Goal: Check status: Check status

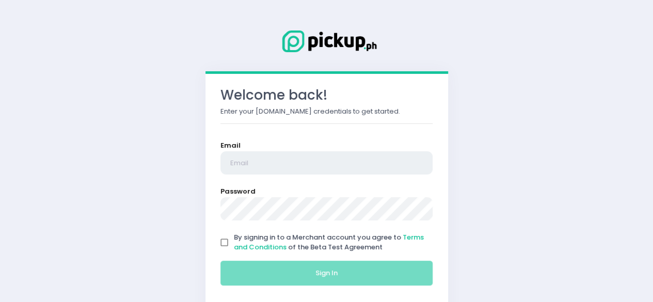
type input "[EMAIL_ADDRESS][DOMAIN_NAME]"
click at [226, 242] on input "By signing in to a Merchant account you agree to Terms and Conditions of the Be…" at bounding box center [225, 243] width 20 height 20
checkbox input "true"
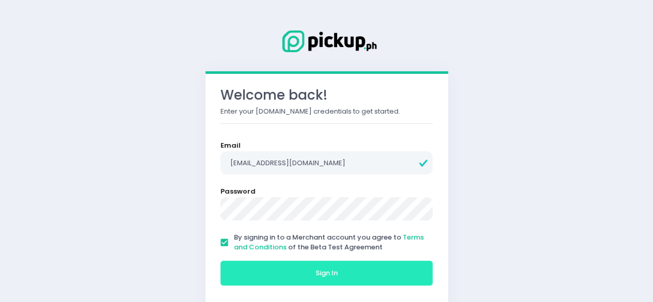
click at [274, 265] on button "Sign In" at bounding box center [326, 273] width 213 height 25
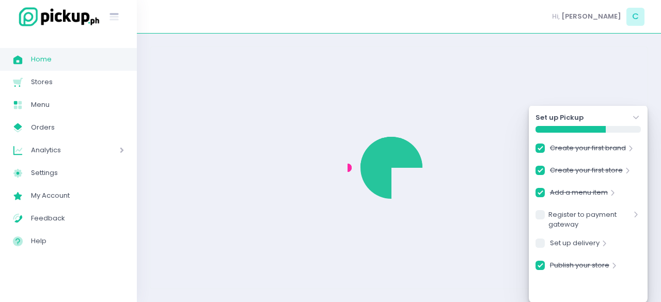
checkbox input "true"
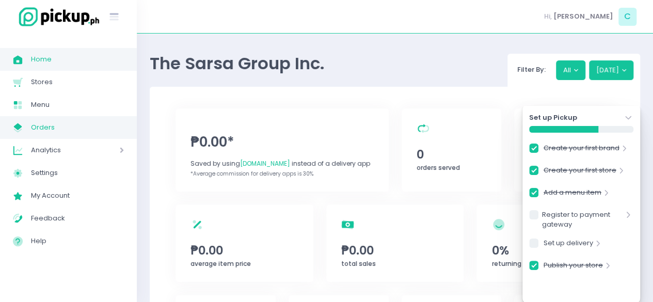
click at [58, 128] on span "Orders" at bounding box center [77, 127] width 93 height 13
checkbox input "true"
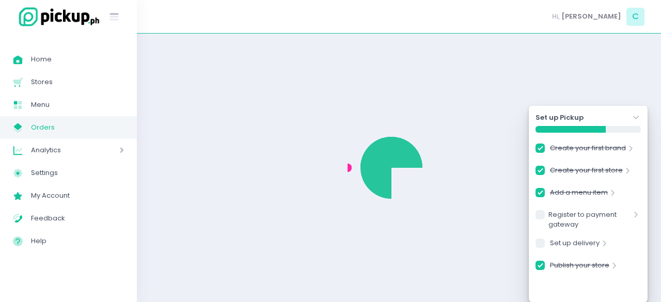
checkbox input "true"
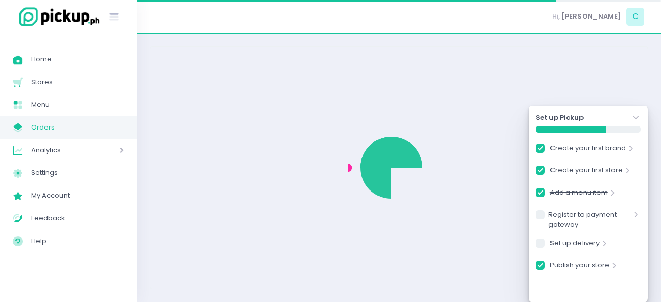
checkbox input "true"
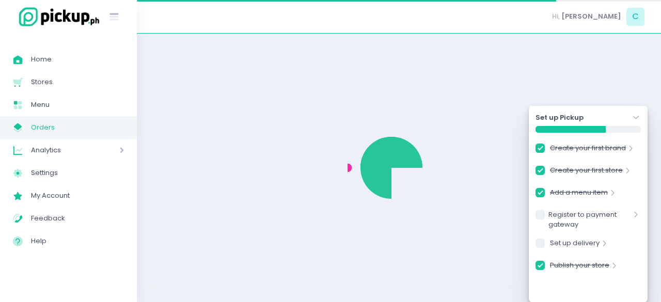
checkbox input "true"
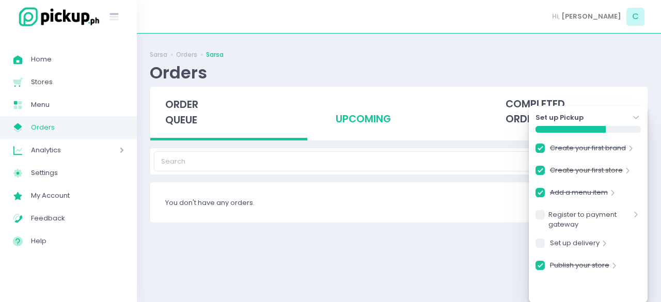
click at [378, 115] on div "upcoming" at bounding box center [398, 112] width 157 height 51
